Goal: Task Accomplishment & Management: Use online tool/utility

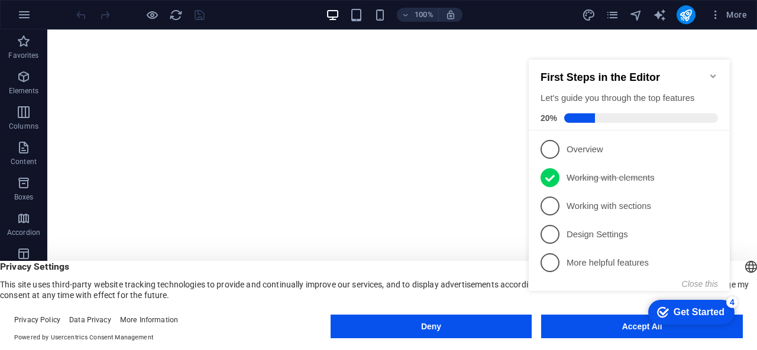
click at [712, 72] on icon "Minimize checklist" at bounding box center [712, 76] width 9 height 9
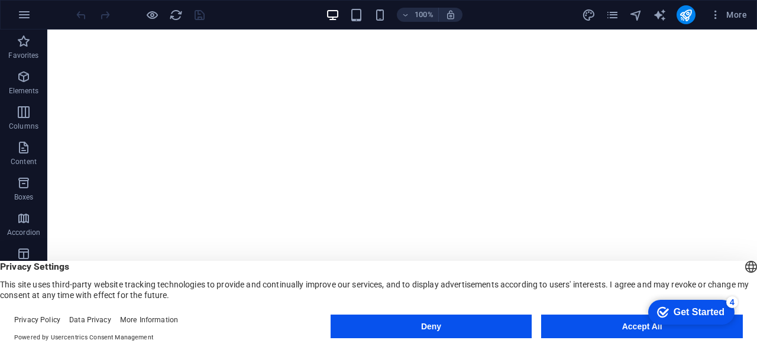
click at [585, 323] on button "Accept All" at bounding box center [642, 327] width 202 height 24
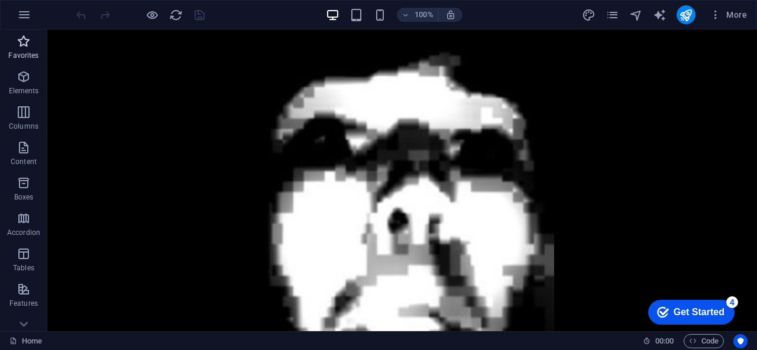
scroll to position [8352, 0]
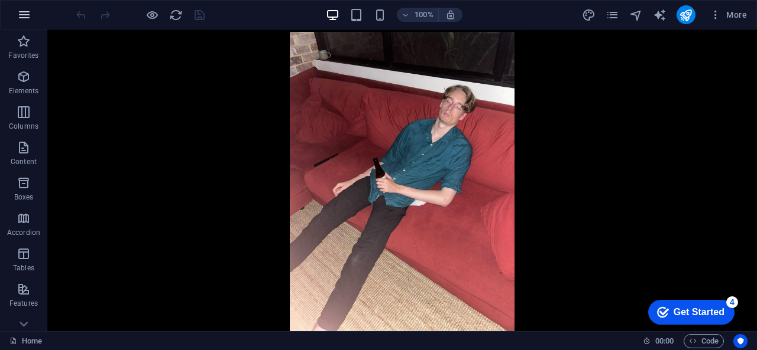
click at [25, 15] on icon "button" at bounding box center [24, 15] width 14 height 14
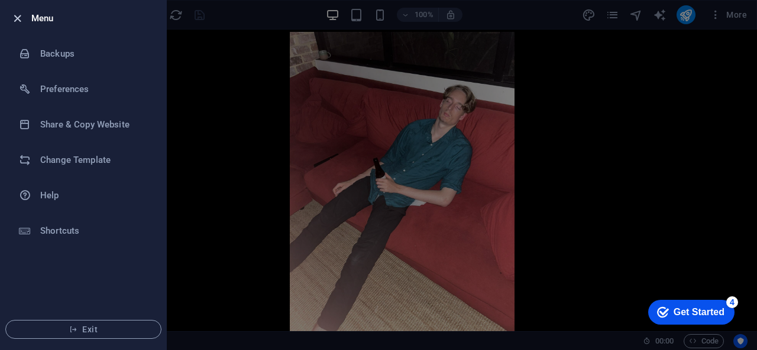
click at [22, 16] on icon "button" at bounding box center [18, 19] width 14 height 14
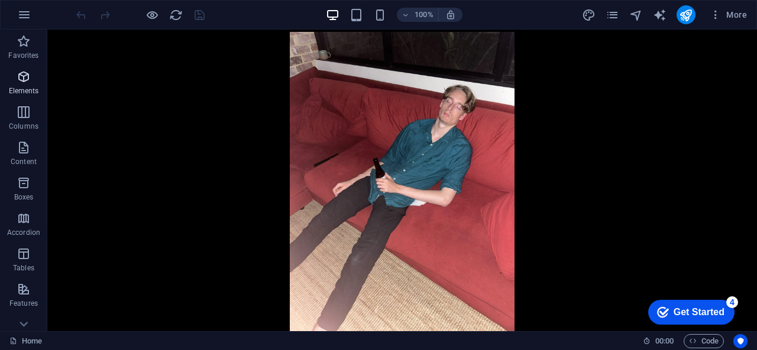
click at [28, 87] on p "Elements" at bounding box center [24, 90] width 30 height 9
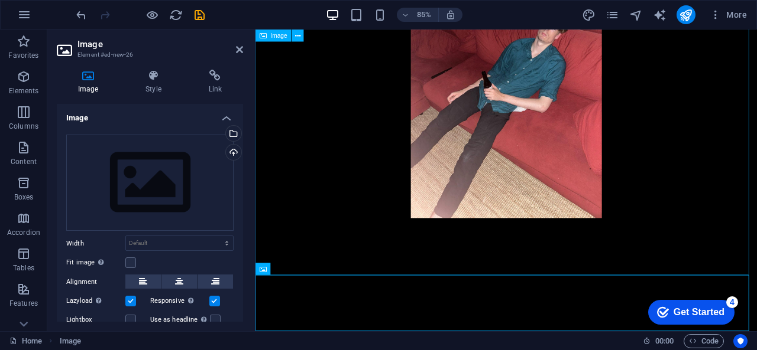
scroll to position [7782, 0]
click at [236, 152] on div "Upload" at bounding box center [232, 154] width 18 height 18
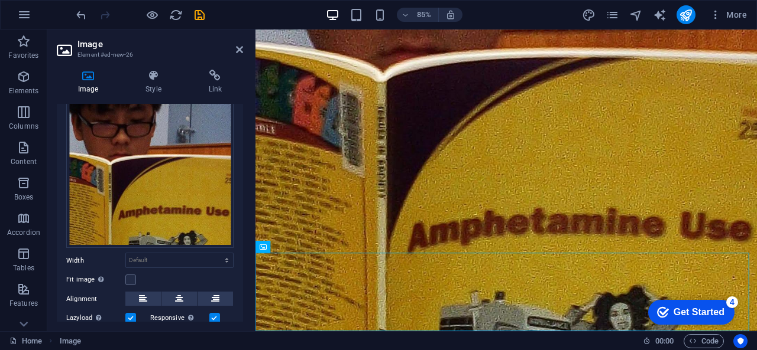
scroll to position [7845, 0]
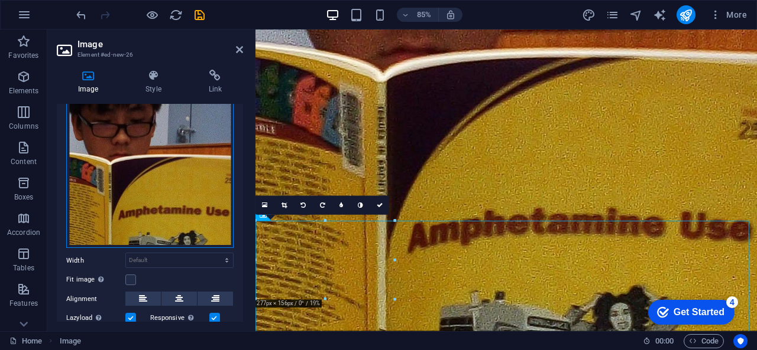
click at [132, 206] on div "Drag files here, click to choose files or select files from Files or our free s…" at bounding box center [149, 144] width 167 height 207
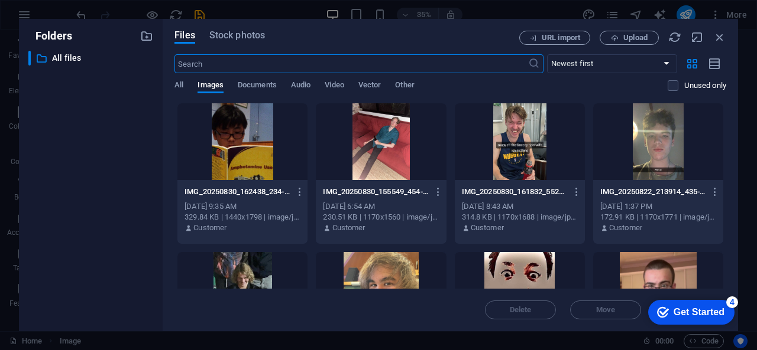
scroll to position [7908, 0]
click at [725, 31] on icon "button" at bounding box center [719, 37] width 13 height 13
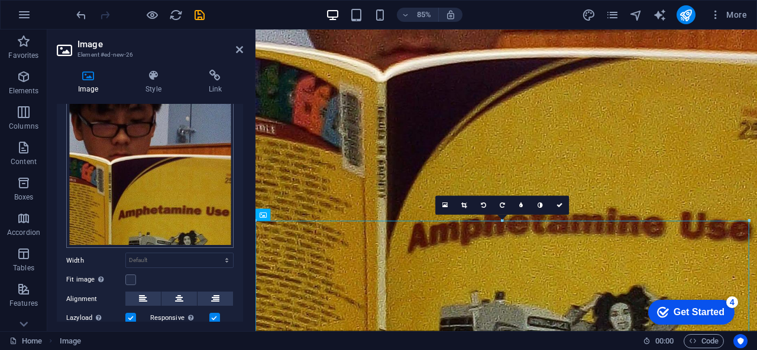
scroll to position [175, 0]
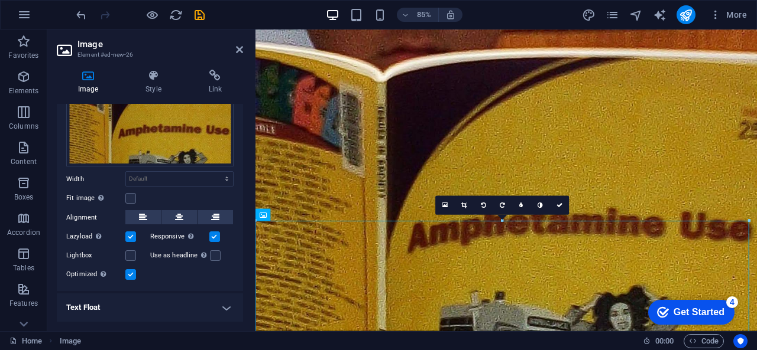
click at [132, 237] on label at bounding box center [130, 237] width 11 height 11
click at [0, 0] on input "Lazyload Loading images after the page loads improves page speed." at bounding box center [0, 0] width 0 height 0
click at [130, 270] on div "Optimized Images are compressed to improve page speed." at bounding box center [149, 275] width 167 height 14
click at [130, 270] on label at bounding box center [130, 275] width 11 height 11
click at [0, 0] on input "Optimized Images are compressed to improve page speed." at bounding box center [0, 0] width 0 height 0
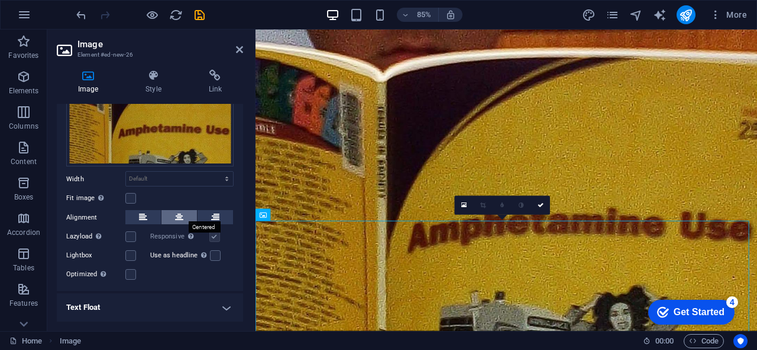
click at [170, 214] on button at bounding box center [178, 217] width 35 height 14
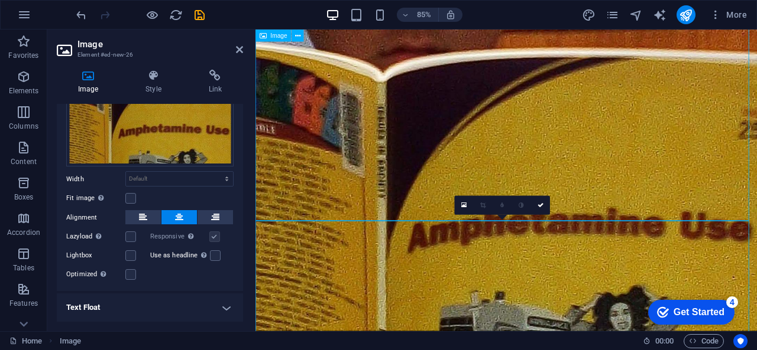
select select "px"
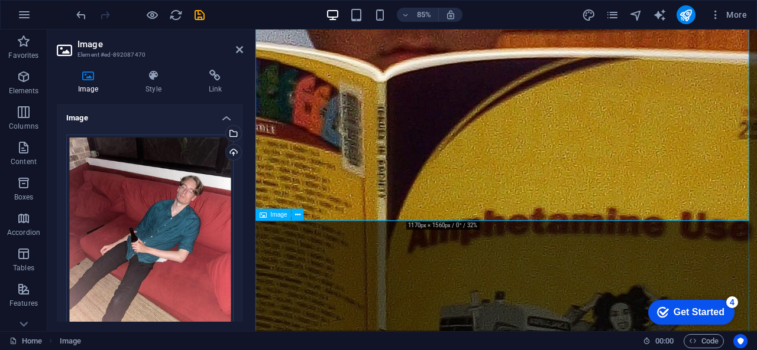
click at [356, 314] on figure at bounding box center [550, 16] width 590 height 736
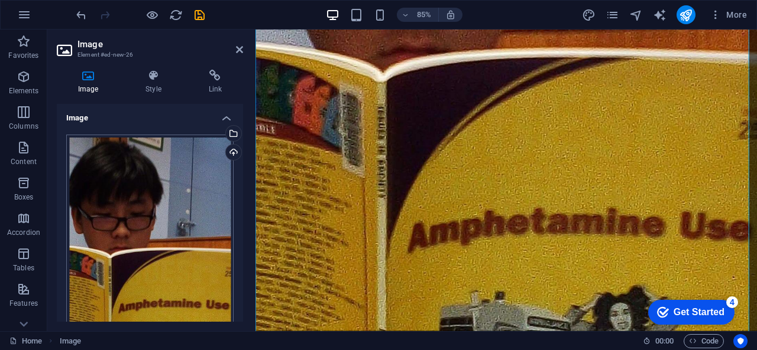
scroll to position [202, 0]
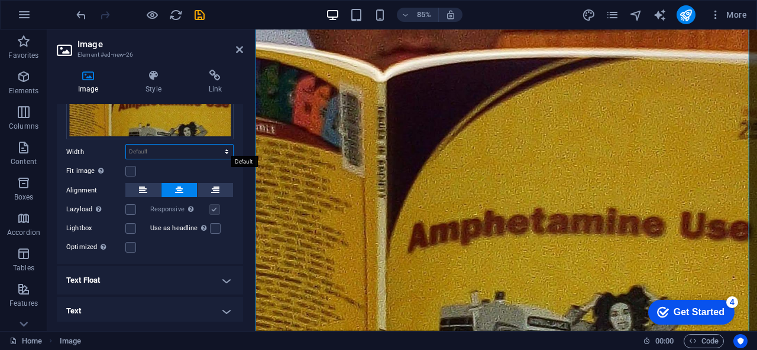
click at [226, 145] on select "Default auto px rem % em vh vw" at bounding box center [179, 152] width 107 height 14
select select "px"
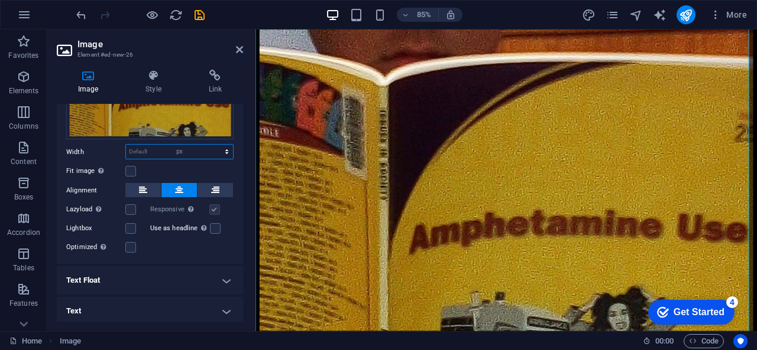
click at [214, 145] on select "Default auto px rem % em vh vw" at bounding box center [179, 152] width 107 height 14
type input "380"
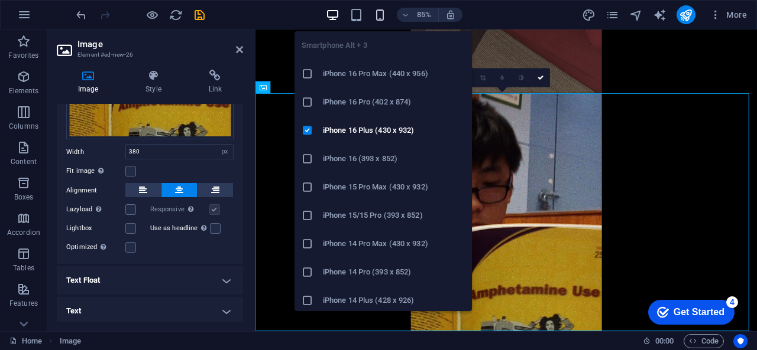
click at [379, 11] on icon "button" at bounding box center [380, 15] width 14 height 14
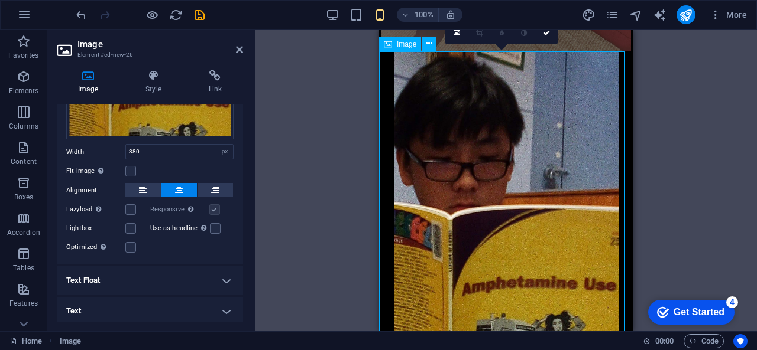
click at [511, 167] on figure at bounding box center [506, 191] width 254 height 280
click at [174, 152] on input "380" at bounding box center [179, 152] width 107 height 14
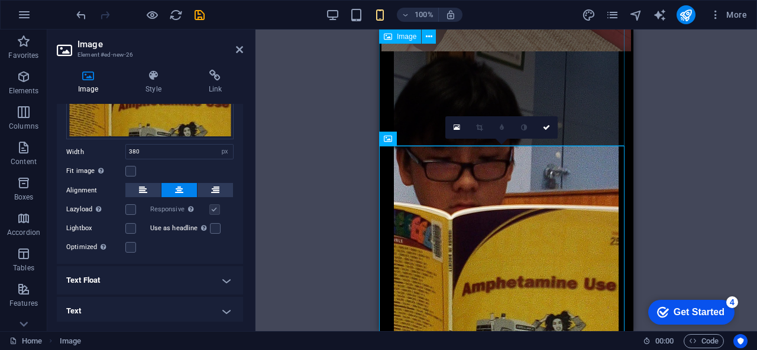
scroll to position [6452, 0]
select select "px"
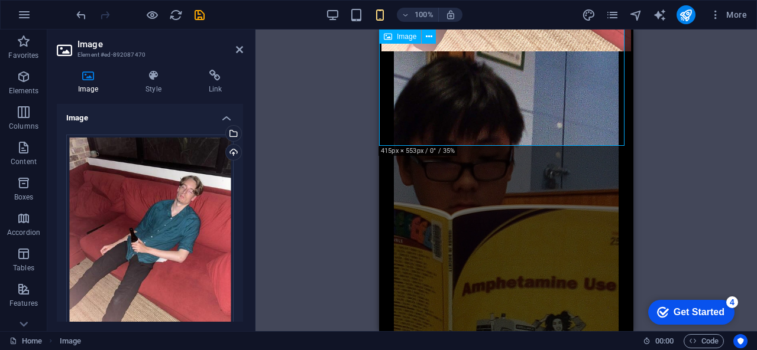
type input "422"
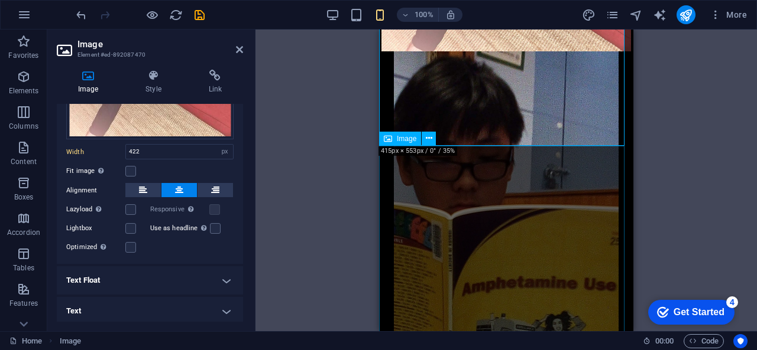
click at [491, 235] on figure at bounding box center [506, 191] width 254 height 280
select select "px"
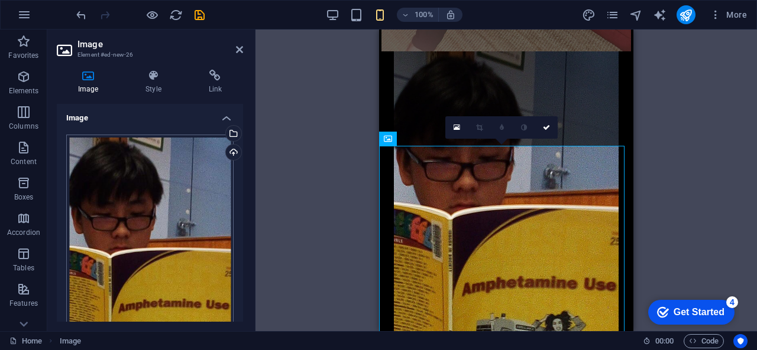
scroll to position [202, 0]
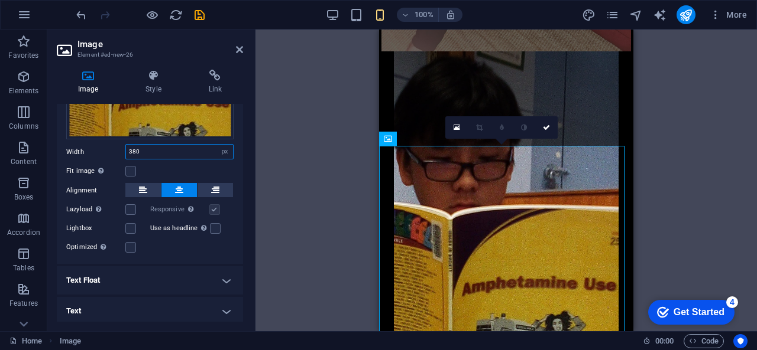
click at [160, 146] on input "380" at bounding box center [179, 152] width 107 height 14
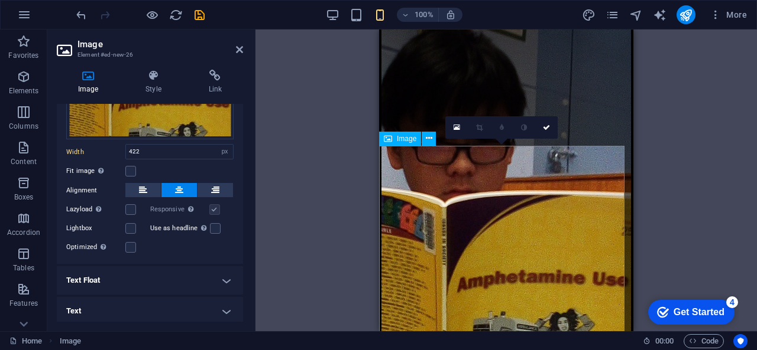
scroll to position [6572, 0]
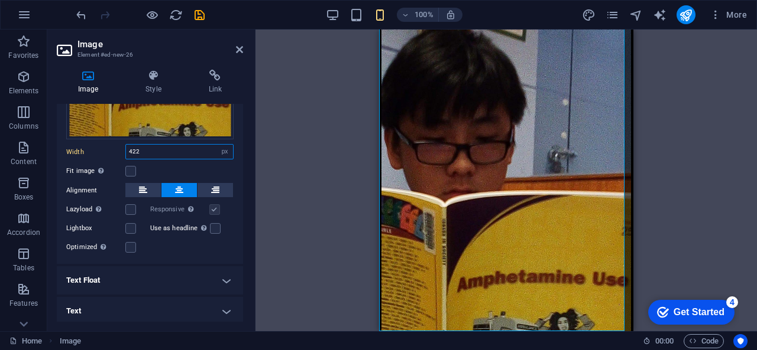
click at [180, 151] on input "422" at bounding box center [179, 152] width 107 height 14
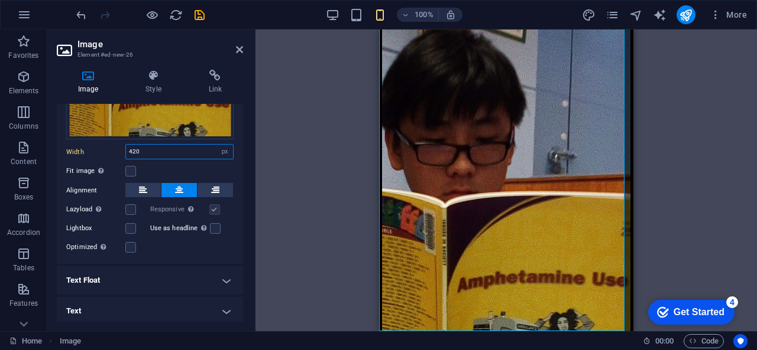
click at [180, 151] on input "420" at bounding box center [179, 152] width 107 height 14
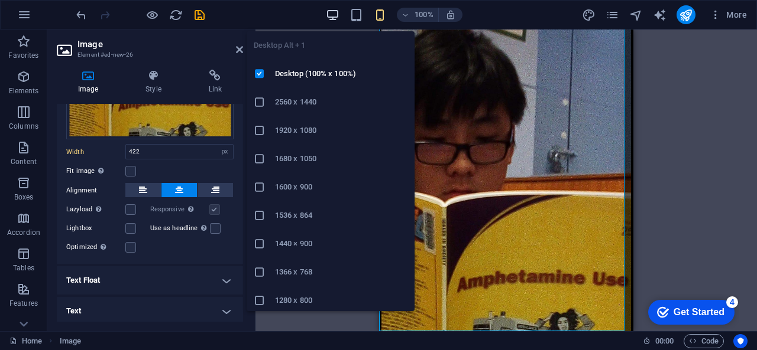
click at [326, 17] on icon "button" at bounding box center [333, 15] width 14 height 14
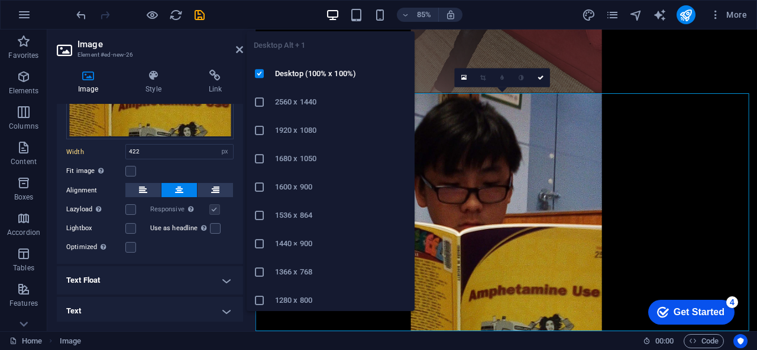
scroll to position [7996, 0]
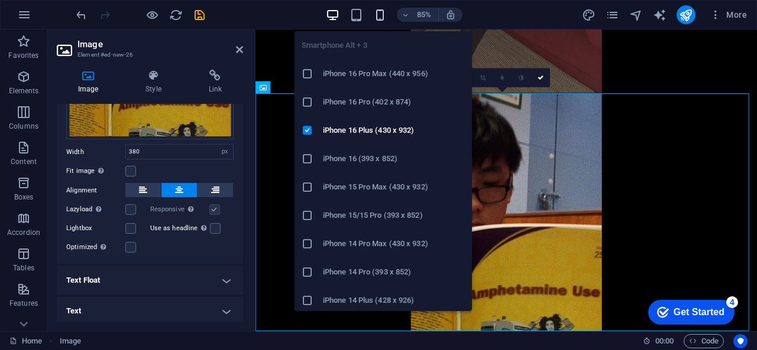
click at [376, 13] on icon "button" at bounding box center [380, 15] width 14 height 14
type input "422"
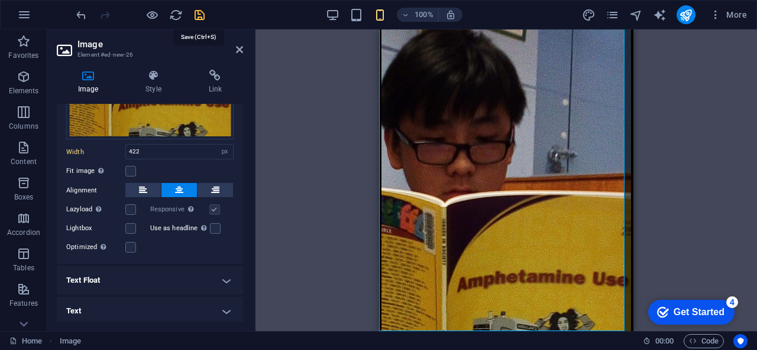
click at [205, 17] on icon "save" at bounding box center [200, 15] width 14 height 14
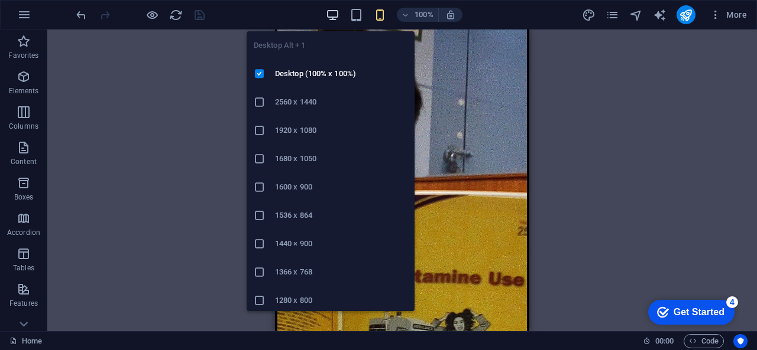
click at [335, 20] on icon "button" at bounding box center [333, 15] width 14 height 14
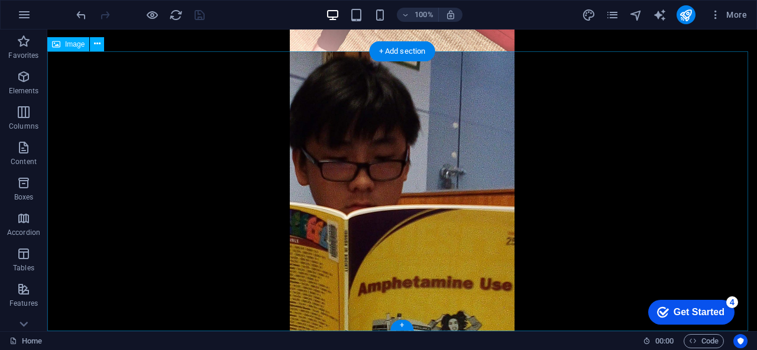
scroll to position [8633, 0]
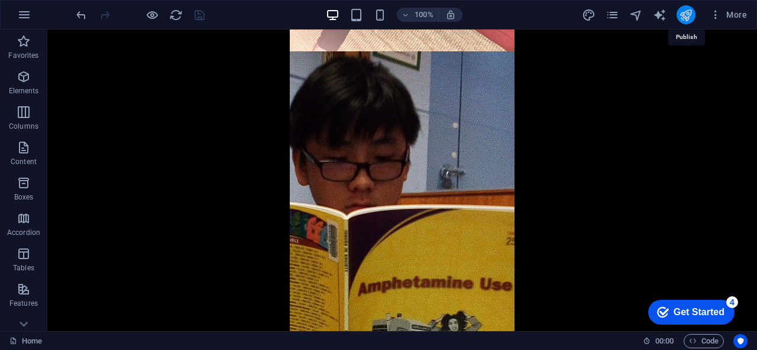
click at [686, 20] on icon "publish" at bounding box center [686, 15] width 14 height 14
